Goal: Share content

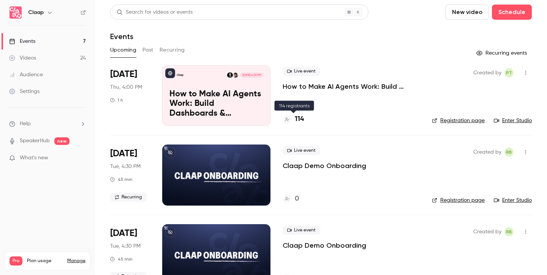
click at [302, 120] on h4 "114" at bounding box center [299, 119] width 9 height 10
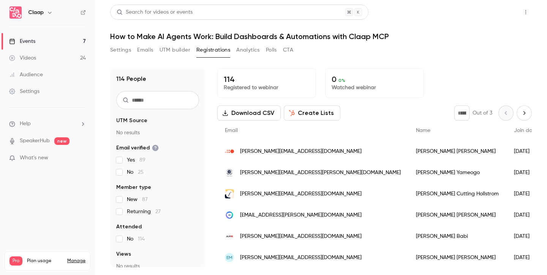
click at [495, 14] on button "Share" at bounding box center [499, 12] width 30 height 15
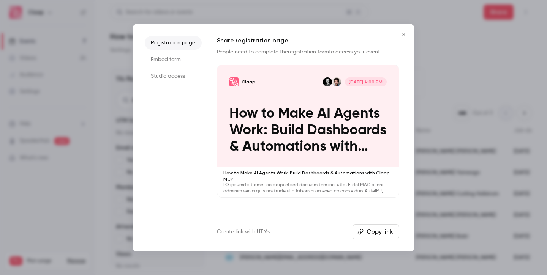
click at [376, 237] on button "Copy link" at bounding box center [376, 232] width 47 height 15
click at [456, 97] on div at bounding box center [273, 137] width 547 height 275
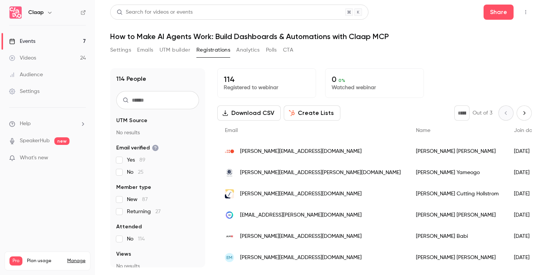
click at [149, 102] on input "text" at bounding box center [157, 100] width 83 height 18
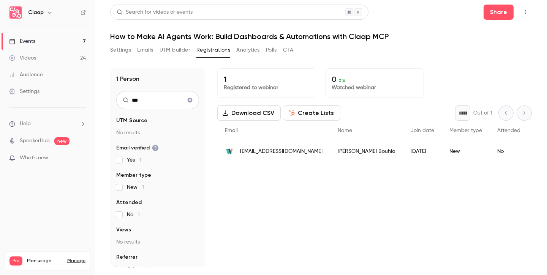
type input "***"
click at [190, 101] on icon "Clear search" at bounding box center [190, 100] width 5 height 5
